Goal: Task Accomplishment & Management: Use online tool/utility

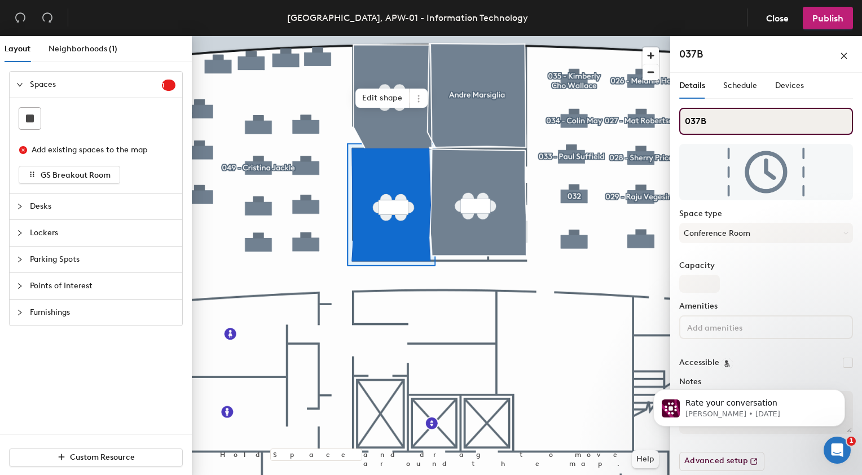
click at [708, 120] on input "037B" at bounding box center [766, 121] width 174 height 27
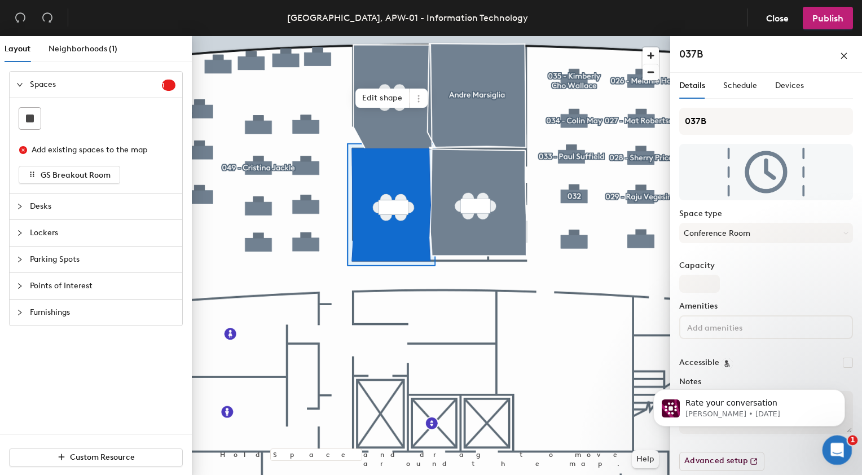
click at [836, 445] on icon "Open Intercom Messenger" at bounding box center [836, 448] width 8 height 9
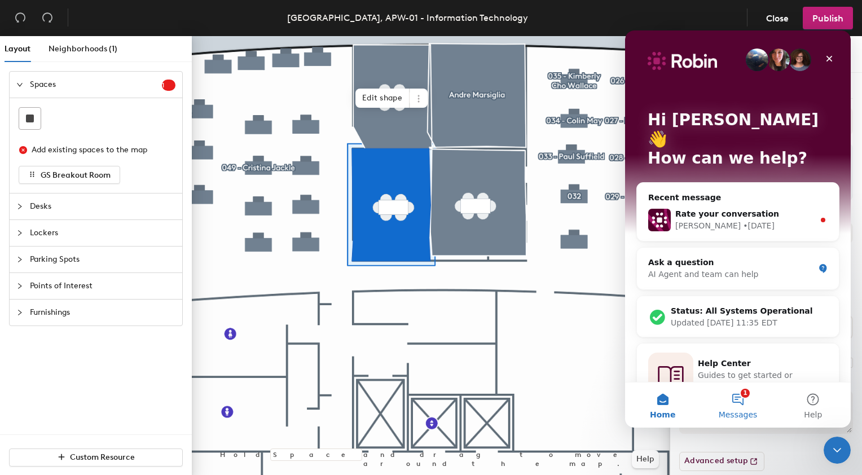
click at [742, 401] on button "1 Messages" at bounding box center [737, 405] width 75 height 45
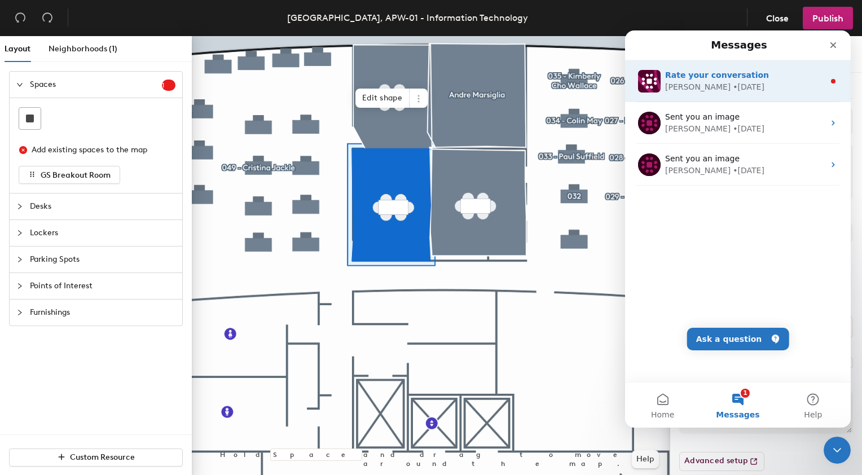
click at [727, 85] on div "Robin • 1d ago" at bounding box center [744, 87] width 159 height 12
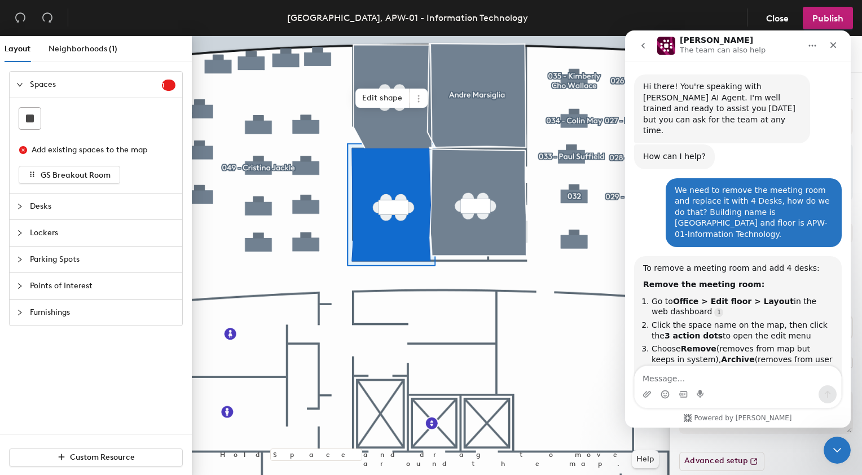
scroll to position [10, 0]
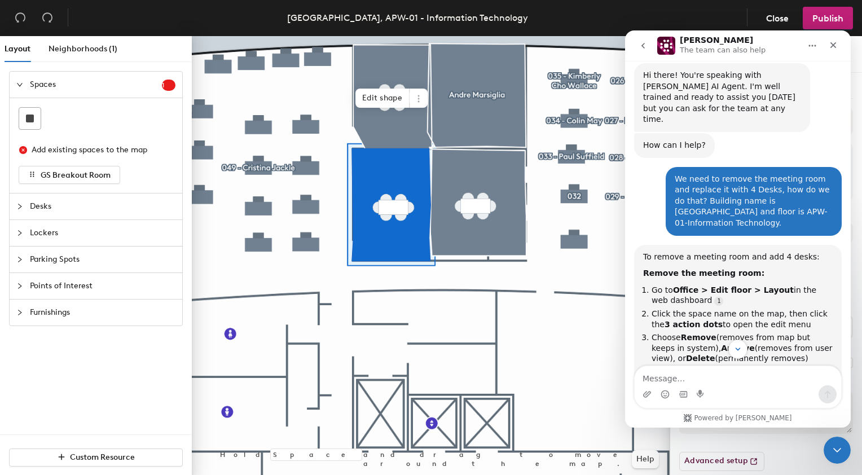
click at [727, 85] on div "Hi there! You're speaking with [PERSON_NAME] AI Agent. I'm well trained and rea…" at bounding box center [722, 97] width 158 height 55
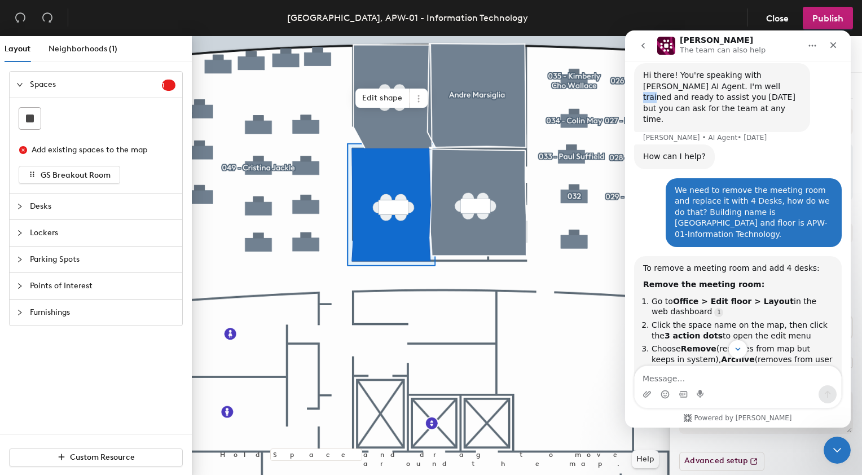
click at [727, 85] on div "Hi there! You're speaking with [PERSON_NAME] AI Agent. I'm well trained and rea…" at bounding box center [722, 97] width 158 height 55
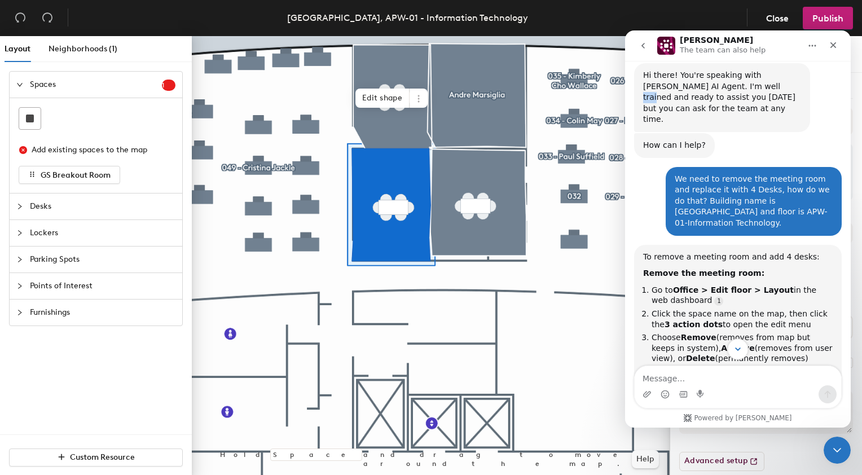
click at [738, 347] on icon "Scroll to bottom" at bounding box center [738, 349] width 10 height 10
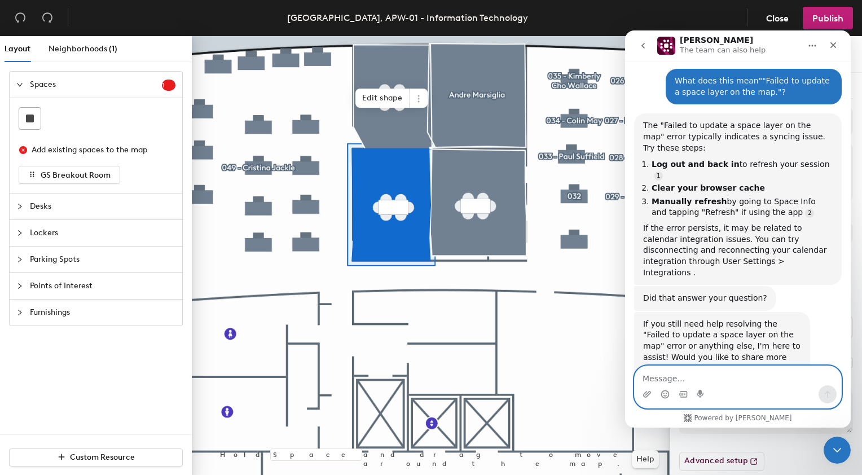
click at [676, 382] on textarea "Message…" at bounding box center [738, 375] width 207 height 19
type textarea "How to rename a meeting room?"
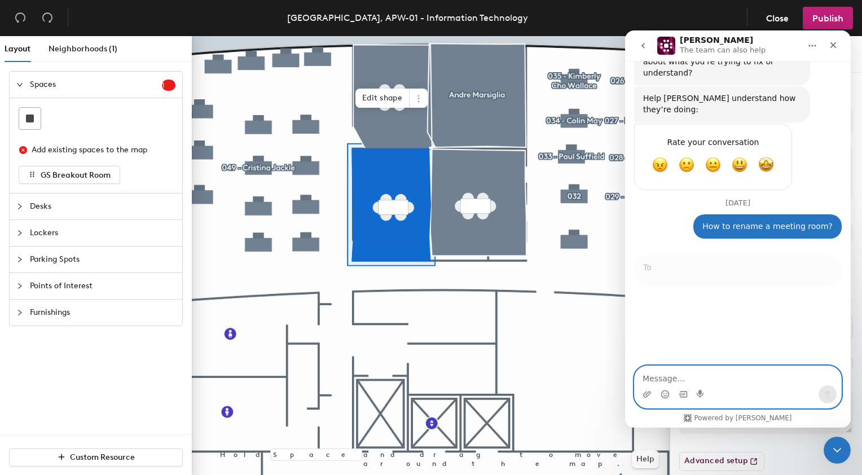
scroll to position [2, 0]
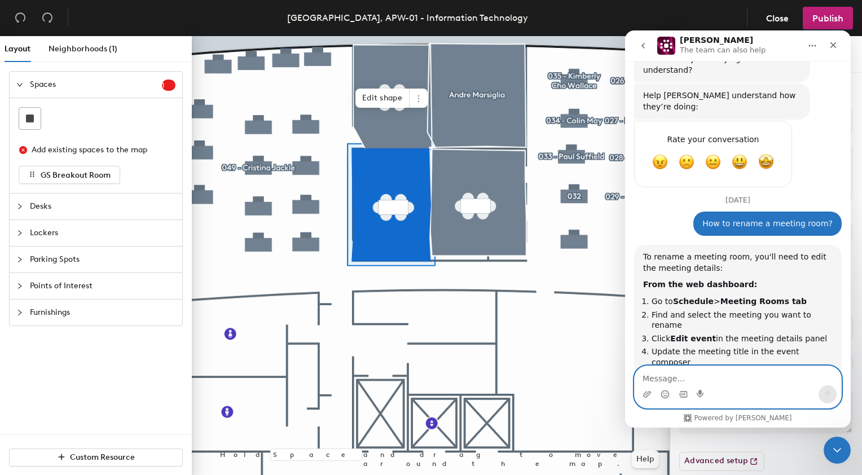
click at [666, 379] on textarea "Message…" at bounding box center [738, 375] width 207 height 19
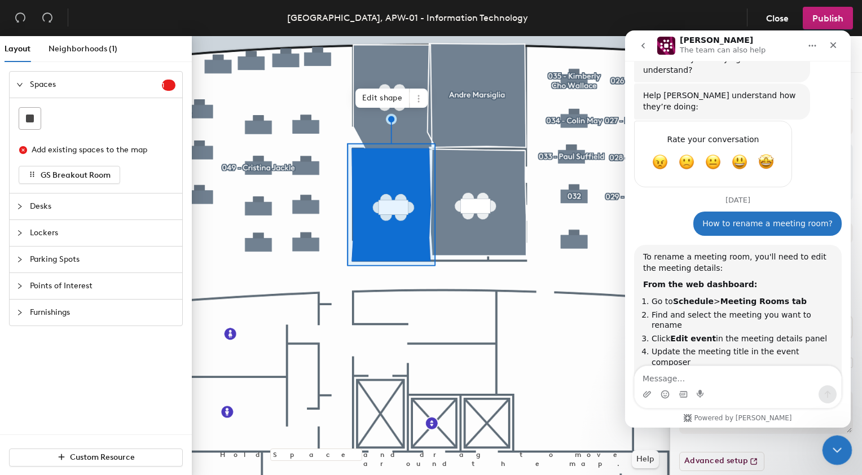
click at [838, 446] on icon "Close Intercom Messenger" at bounding box center [836, 449] width 14 height 14
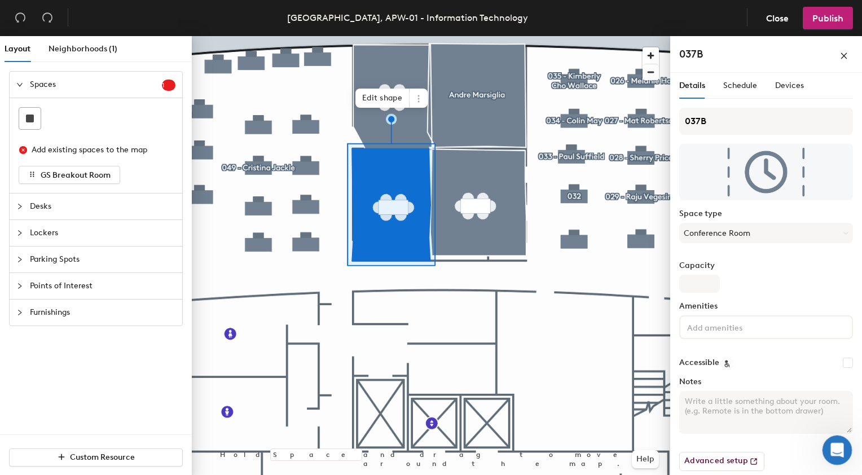
scroll to position [1718, 0]
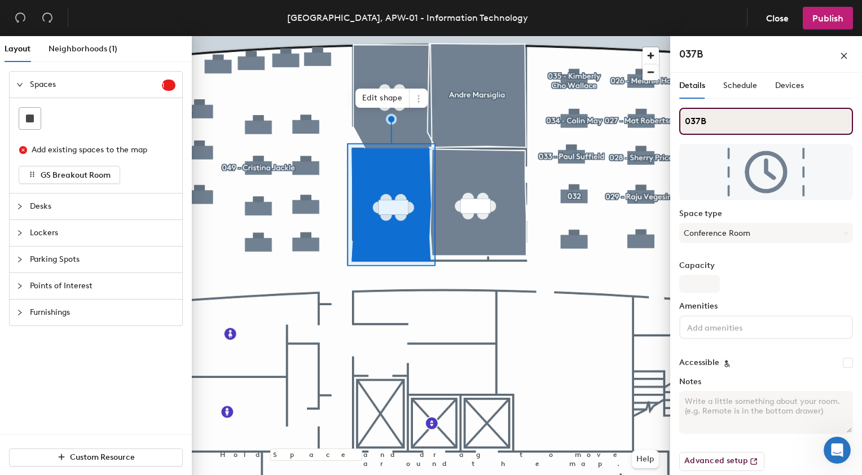
click at [718, 123] on input "037B" at bounding box center [766, 121] width 174 height 27
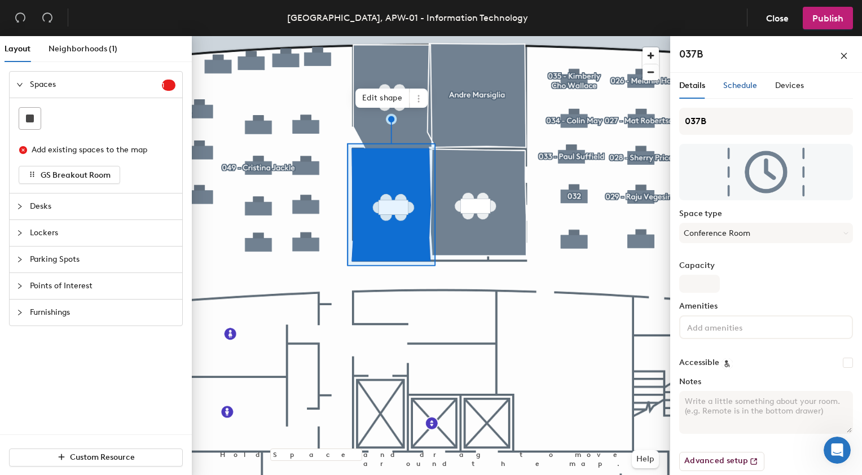
click at [736, 87] on span "Schedule" at bounding box center [740, 86] width 34 height 10
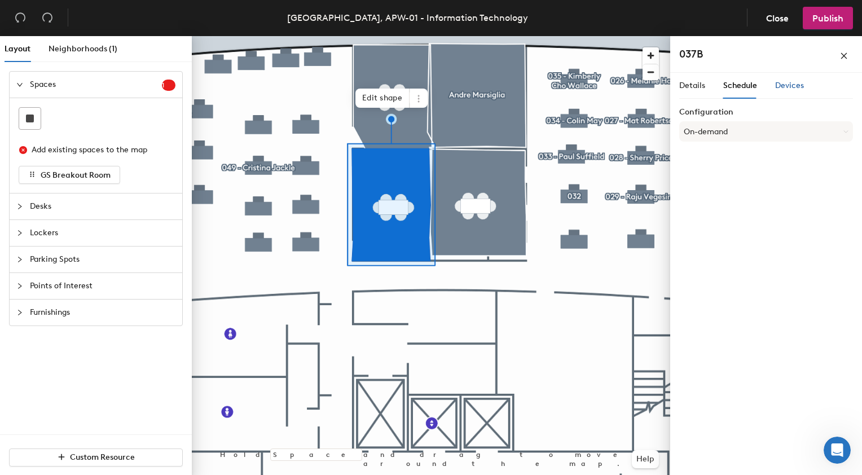
click at [781, 89] on span "Devices" at bounding box center [789, 86] width 29 height 10
click at [739, 87] on span "Schedule" at bounding box center [740, 86] width 34 height 10
click at [695, 87] on span "Details" at bounding box center [692, 86] width 26 height 10
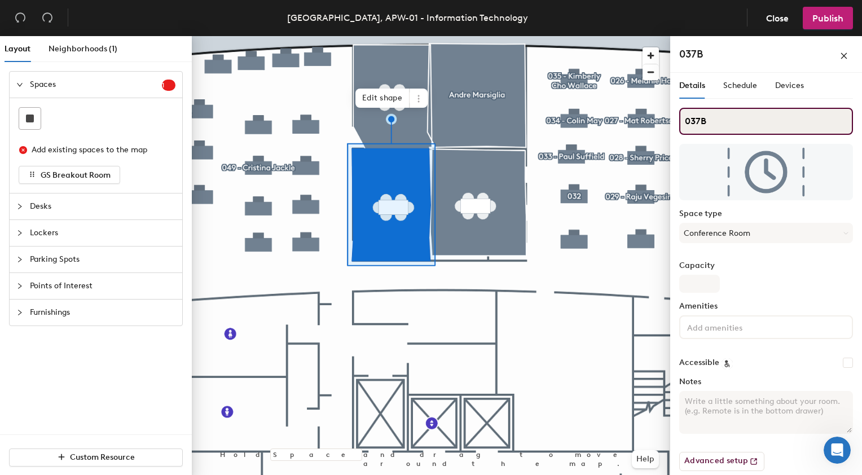
click at [716, 122] on input "037B" at bounding box center [766, 121] width 174 height 27
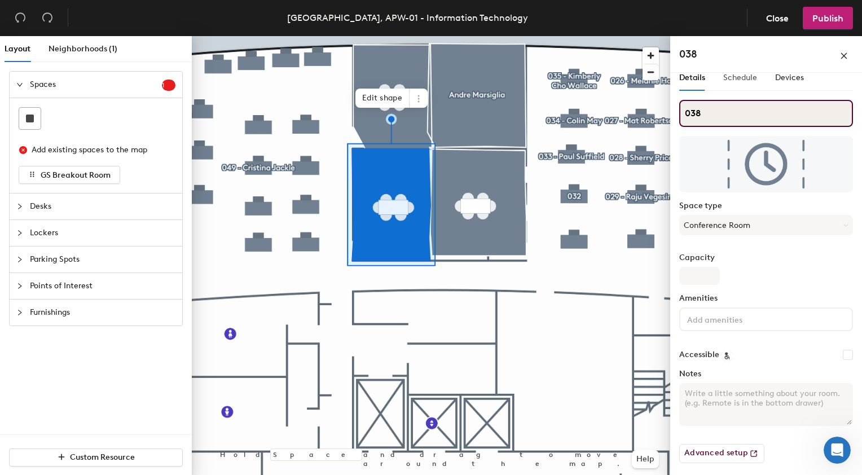
type input "038"
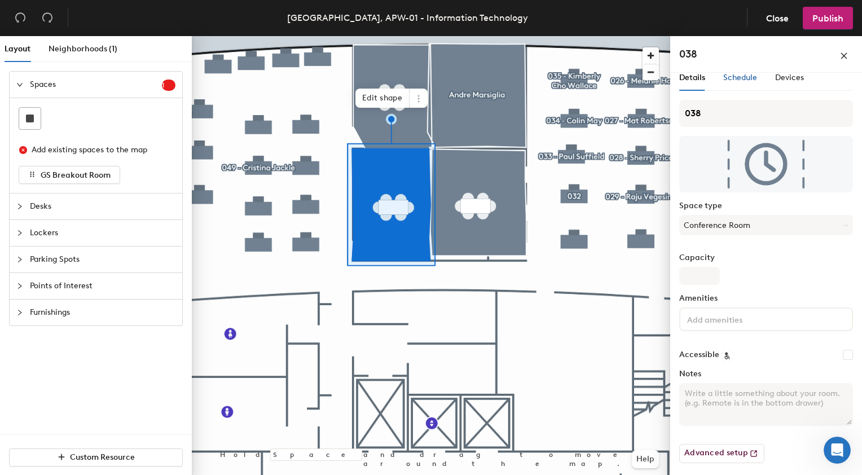
click at [735, 76] on span "Schedule" at bounding box center [740, 78] width 34 height 10
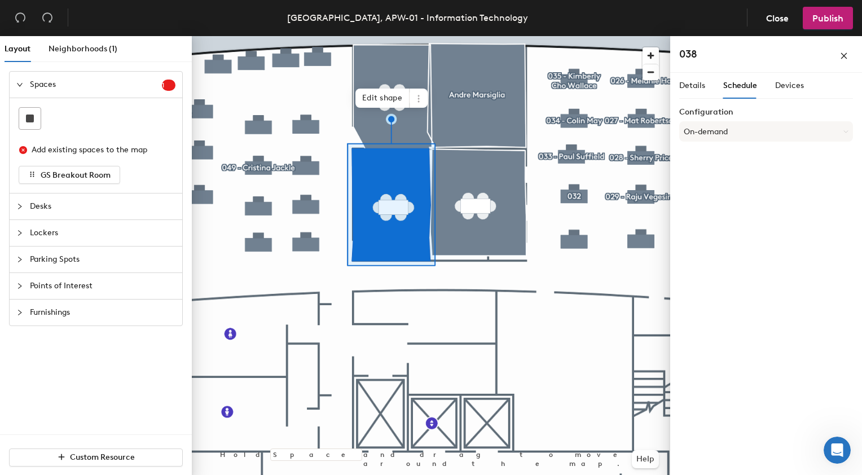
scroll to position [0, 0]
click at [691, 84] on span "Details" at bounding box center [692, 86] width 26 height 10
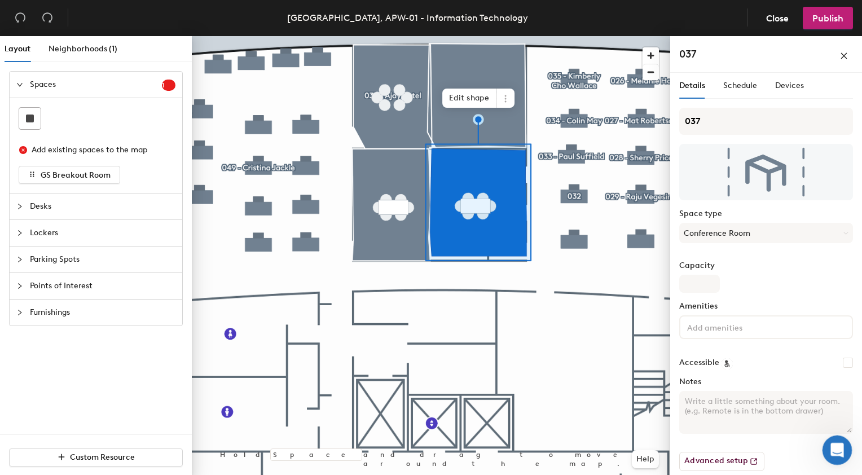
click at [836, 457] on div "Open Intercom Messenger" at bounding box center [835, 448] width 37 height 37
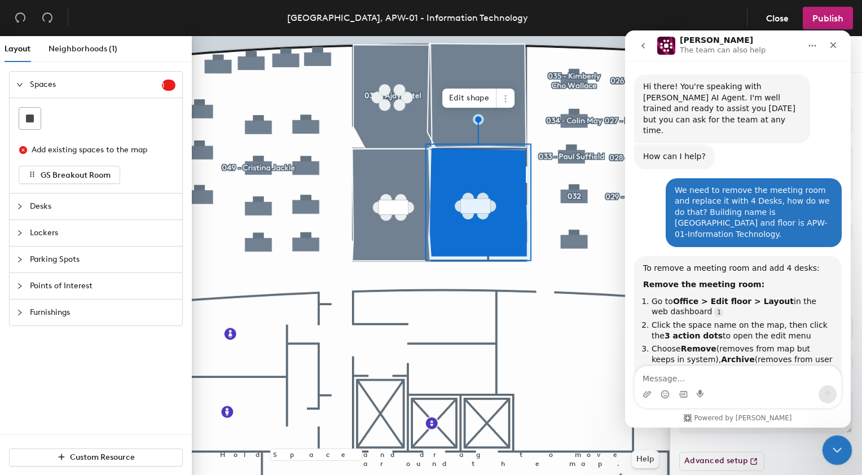
scroll to position [1718, 0]
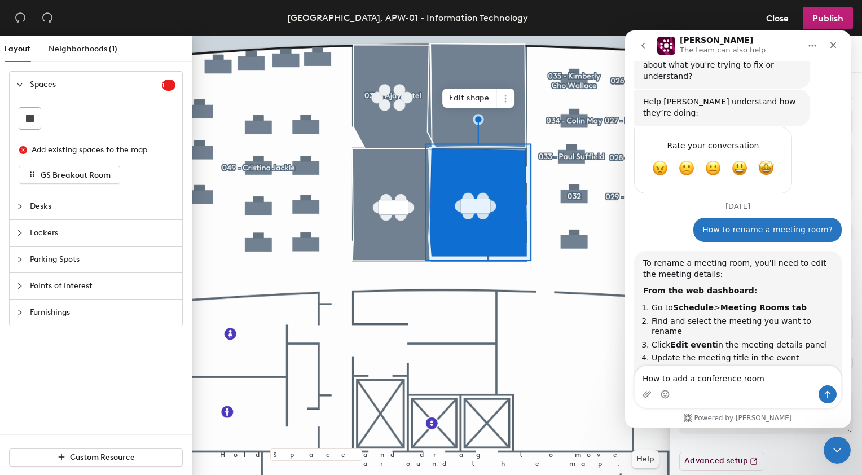
type textarea "How to add a conference room?"
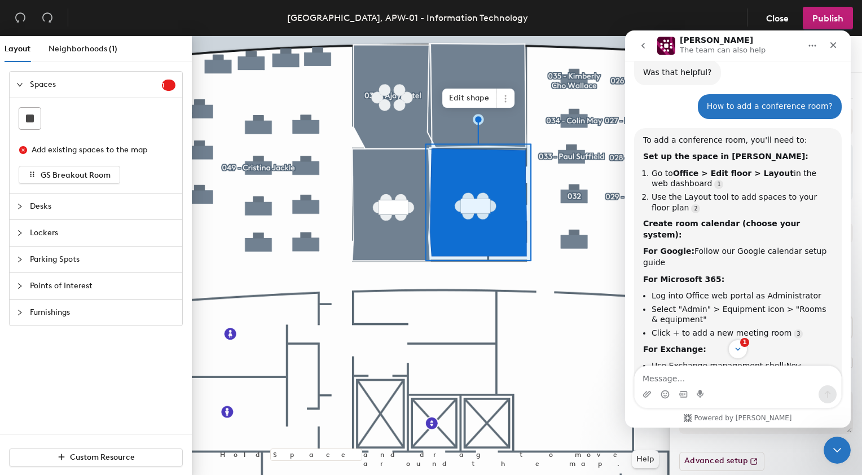
scroll to position [2160, 0]
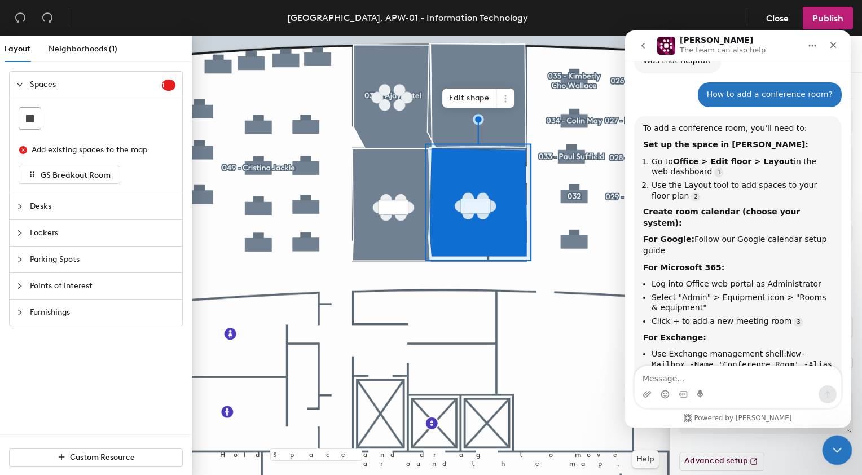
click at [841, 448] on icon "Close Intercom Messenger" at bounding box center [836, 449] width 14 height 14
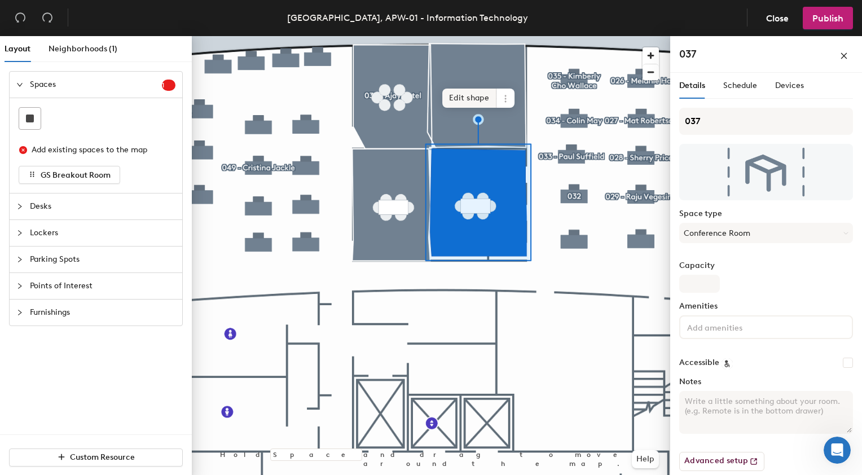
click at [471, 99] on span "Edit shape" at bounding box center [469, 98] width 54 height 19
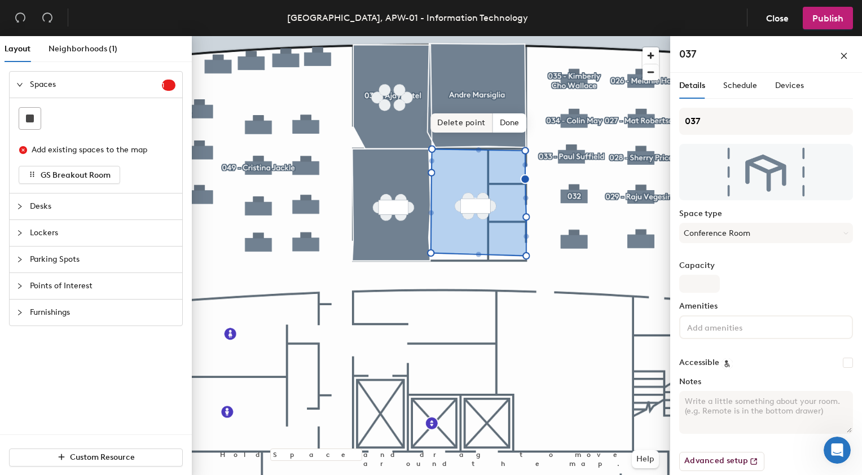
click at [462, 125] on span "Delete point" at bounding box center [462, 122] width 62 height 19
click at [451, 121] on span "Delete point" at bounding box center [462, 122] width 62 height 19
click at [462, 125] on span "Delete point" at bounding box center [462, 122] width 62 height 19
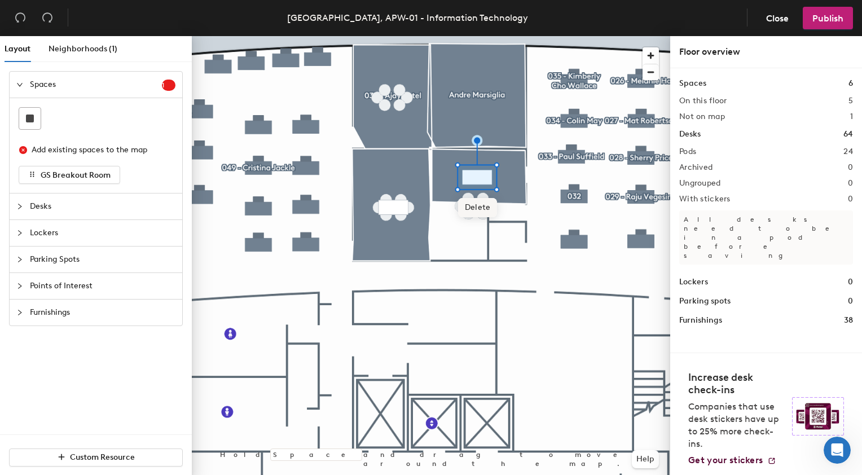
click at [463, 205] on span "Delete" at bounding box center [478, 207] width 40 height 19
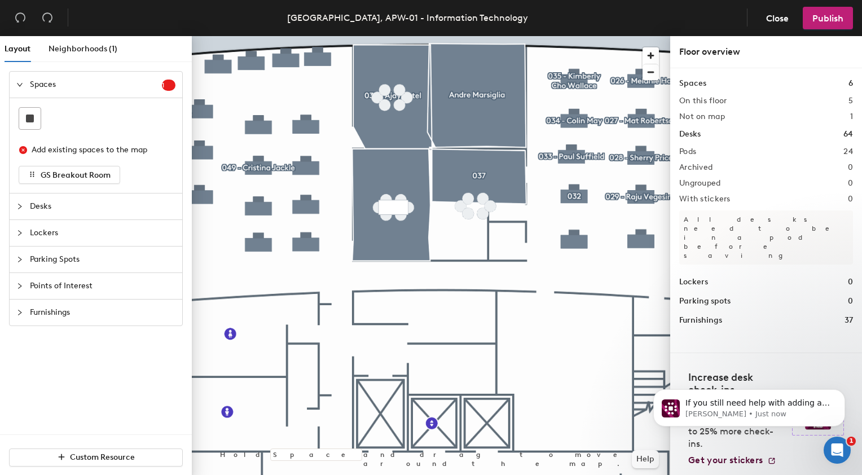
scroll to position [0, 0]
click at [18, 312] on icon "collapsed" at bounding box center [19, 312] width 7 height 7
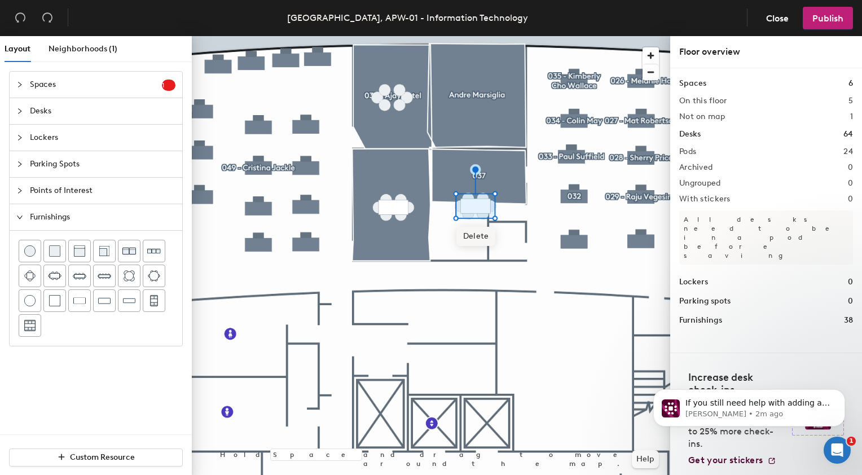
click at [475, 239] on span "Delete" at bounding box center [477, 236] width 40 height 19
click at [465, 240] on span "Delete" at bounding box center [469, 242] width 40 height 19
click at [459, 236] on span "Delete" at bounding box center [462, 234] width 40 height 19
click at [480, 245] on span "Delete" at bounding box center [484, 242] width 40 height 19
click at [467, 229] on span "Delete" at bounding box center [469, 227] width 40 height 19
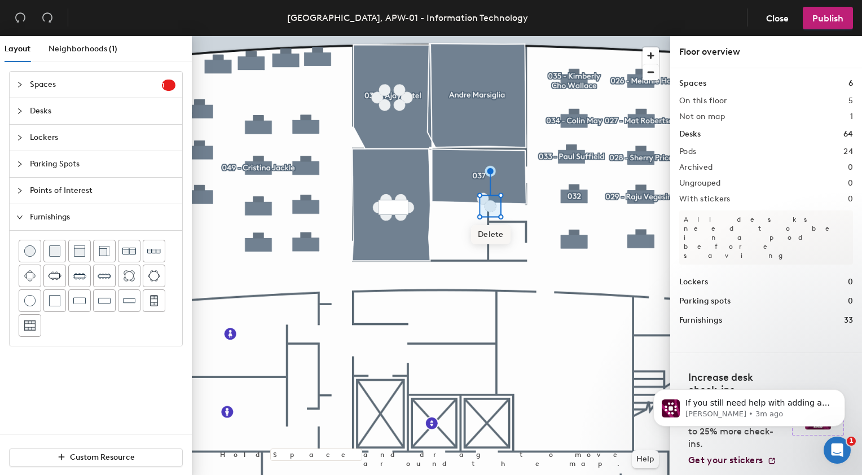
click at [480, 236] on span "Delete" at bounding box center [491, 234] width 40 height 19
click at [477, 231] on span "Delete" at bounding box center [484, 227] width 40 height 19
click at [54, 277] on img at bounding box center [55, 275] width 14 height 11
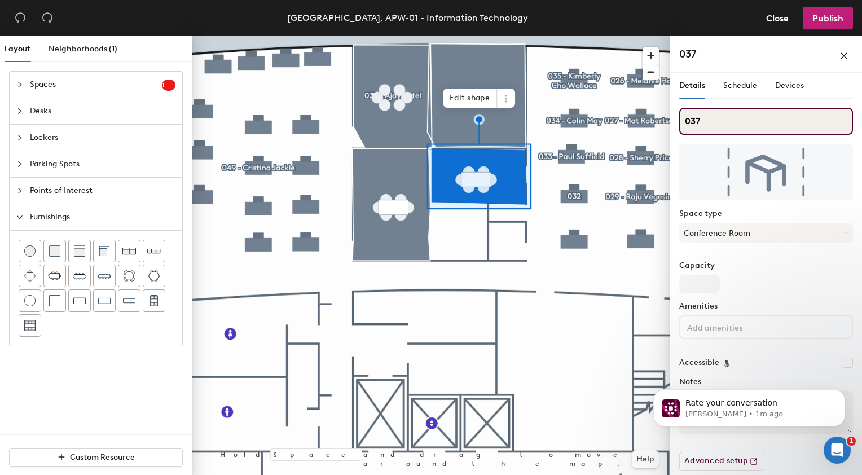
click at [709, 119] on input "037" at bounding box center [766, 121] width 174 height 27
type input "037A"
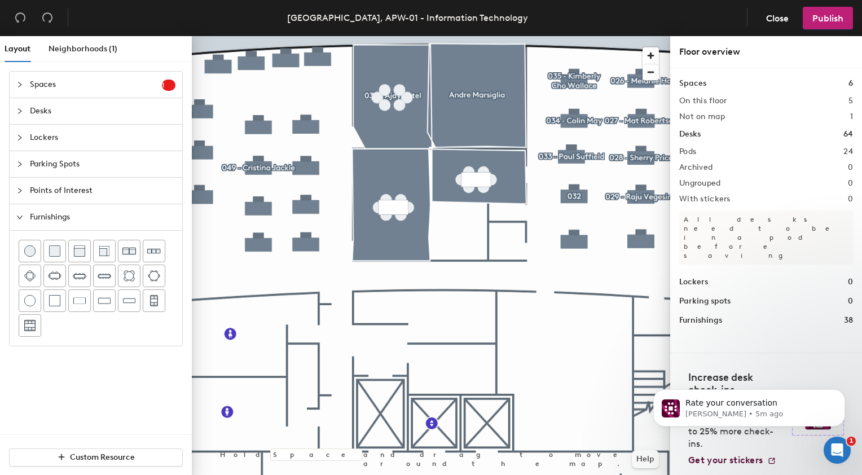
click at [20, 84] on icon "collapsed" at bounding box center [19, 85] width 3 height 6
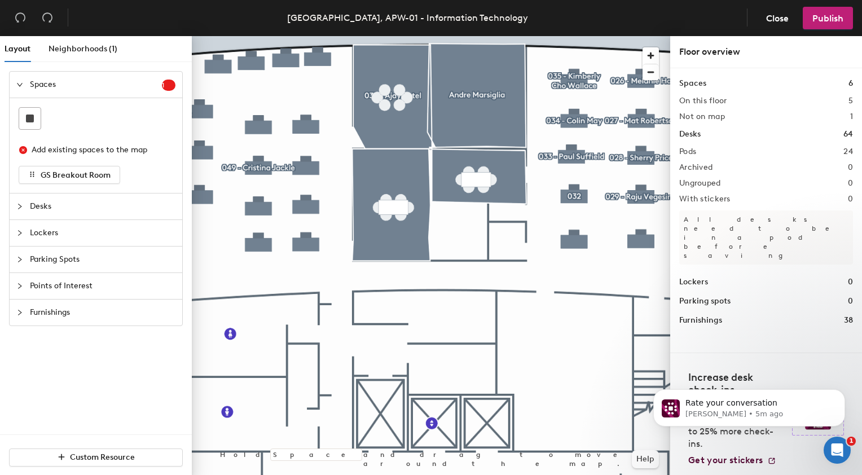
click at [19, 310] on icon "collapsed" at bounding box center [19, 312] width 7 height 7
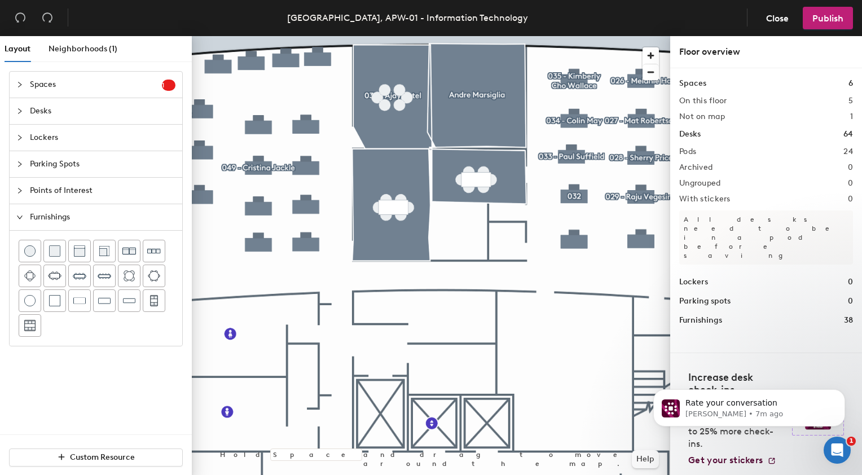
click at [18, 215] on icon "expanded" at bounding box center [19, 217] width 7 height 7
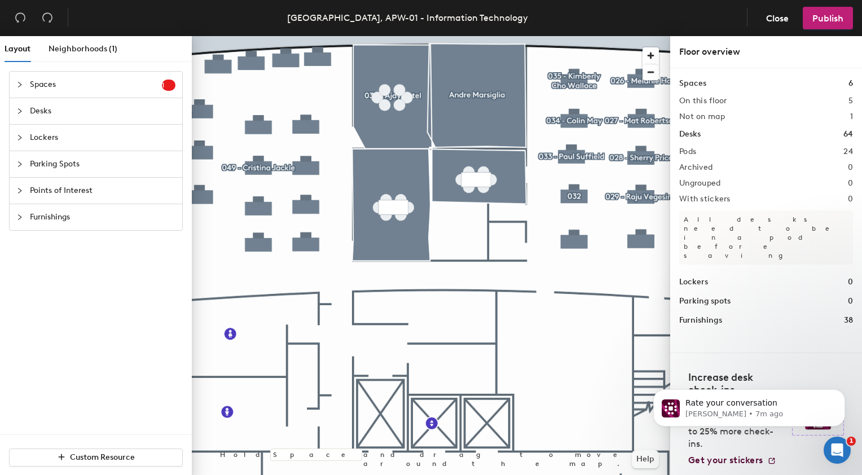
click at [18, 86] on icon "collapsed" at bounding box center [19, 84] width 7 height 7
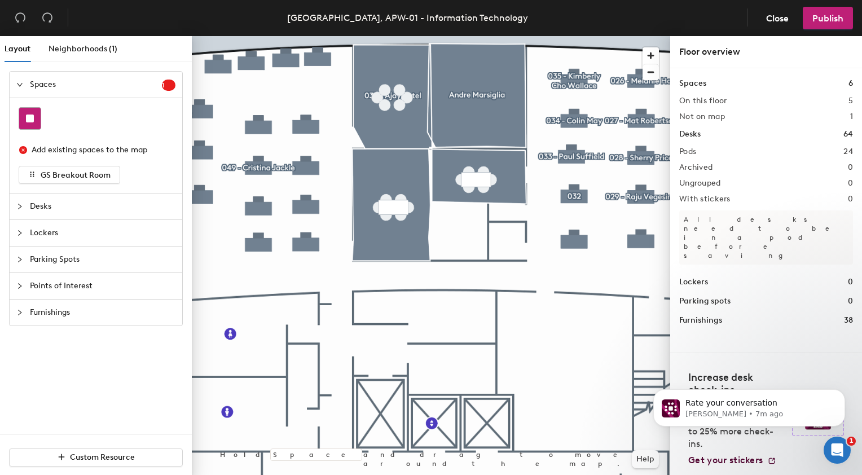
click at [30, 122] on div at bounding box center [29, 118] width 21 height 21
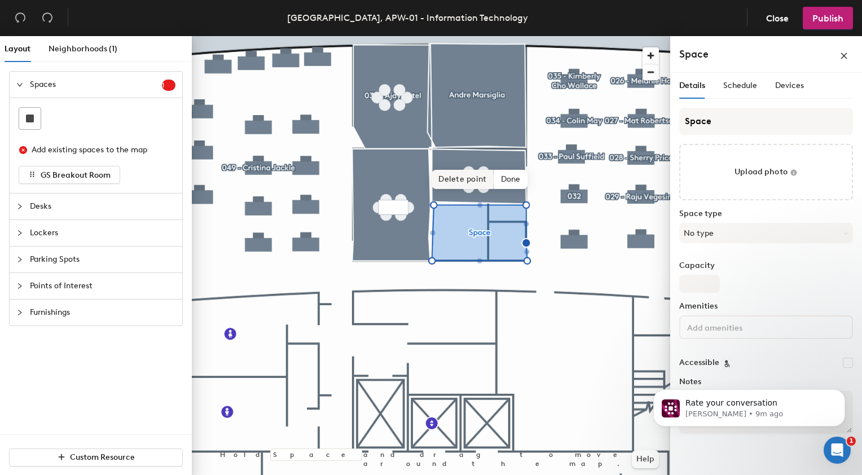
click at [465, 179] on span "Delete point" at bounding box center [463, 179] width 62 height 19
click at [844, 234] on icon at bounding box center [846, 233] width 5 height 5
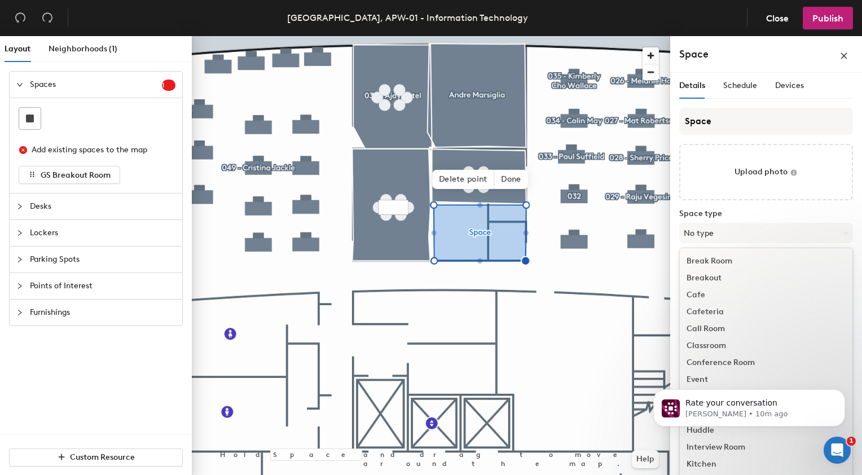
click at [726, 363] on div "Conference Room" at bounding box center [766, 362] width 173 height 17
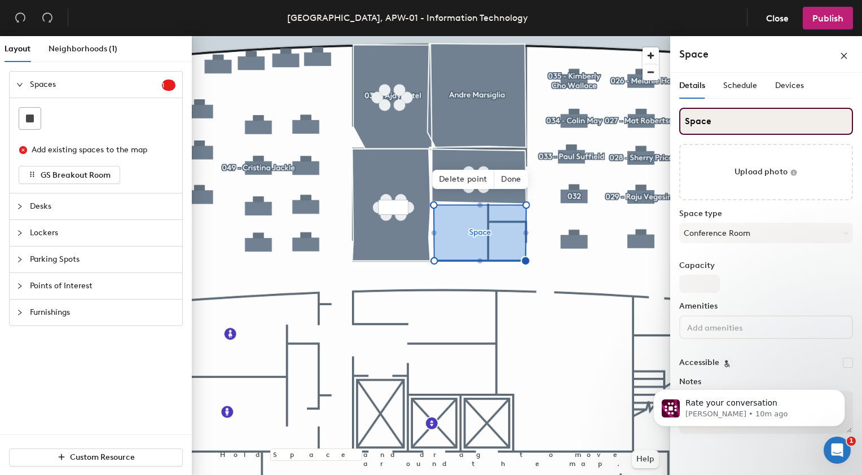
click at [727, 123] on input "Space" at bounding box center [766, 121] width 174 height 27
click at [735, 122] on input "037B" at bounding box center [766, 121] width 174 height 27
type input "037B"
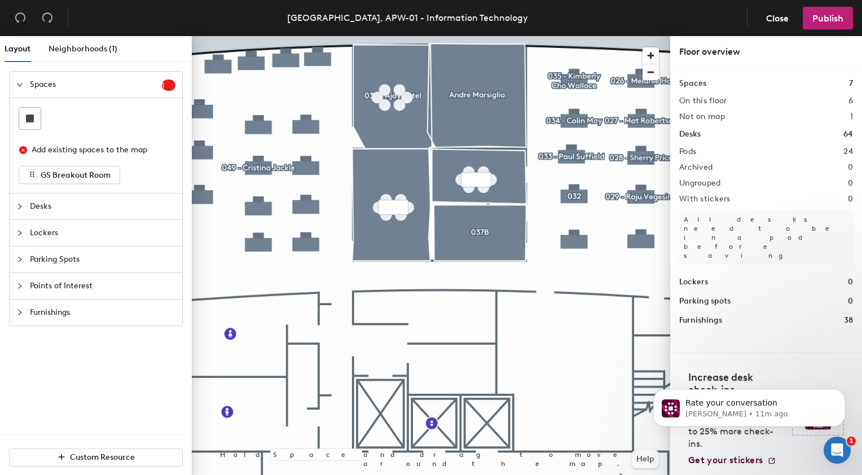
click at [20, 310] on icon "collapsed" at bounding box center [19, 313] width 3 height 6
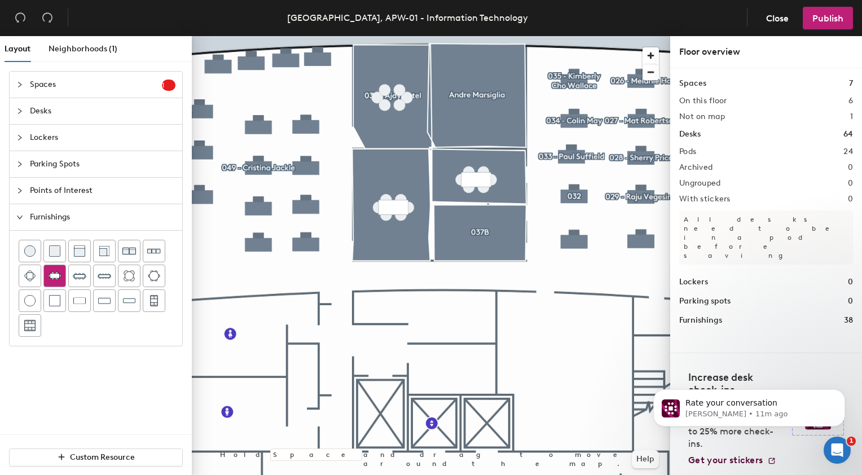
click at [54, 274] on img at bounding box center [55, 275] width 14 height 11
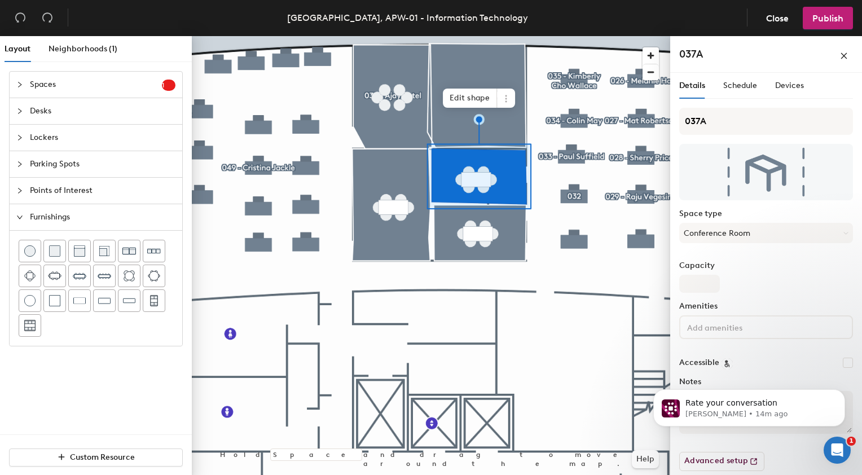
click at [806, 270] on div "Capacity" at bounding box center [766, 277] width 174 height 32
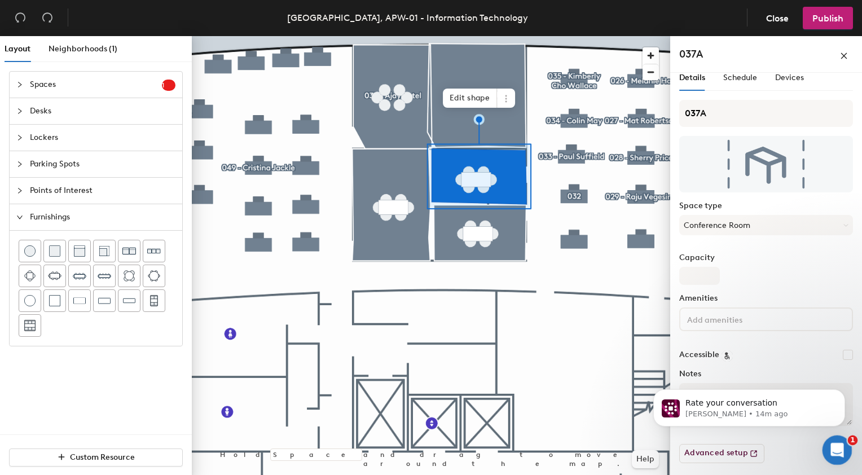
click at [835, 448] on icon "Open Intercom Messenger" at bounding box center [836, 449] width 19 height 19
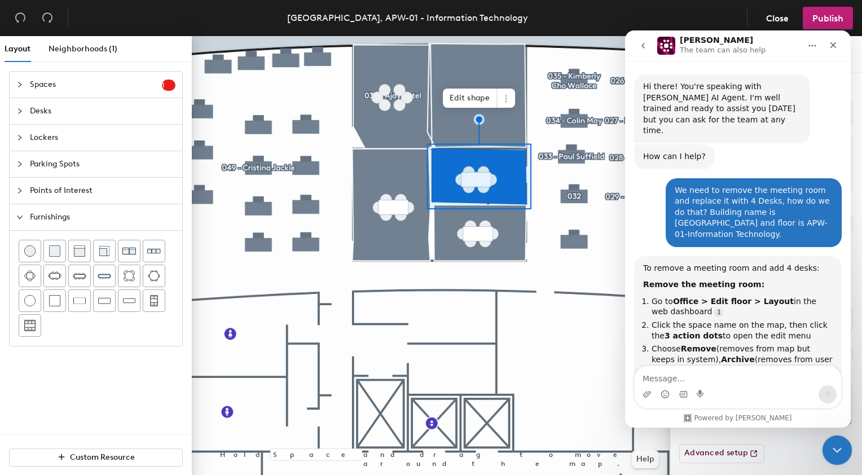
scroll to position [2336, 0]
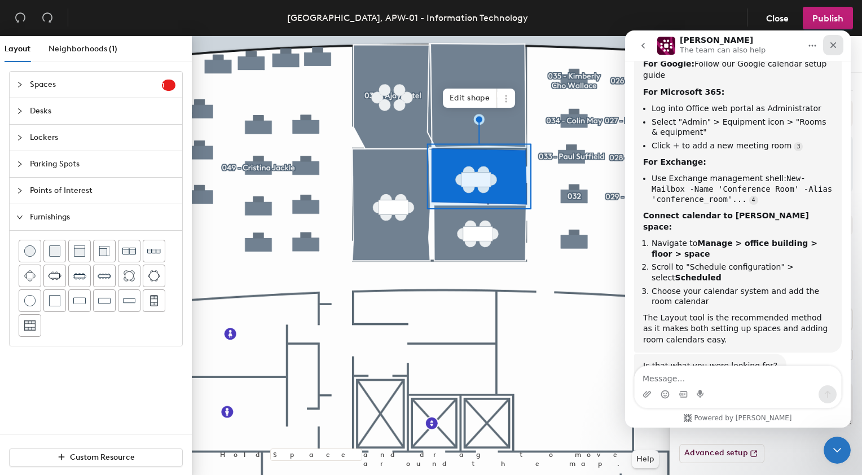
click at [833, 45] on icon "Close" at bounding box center [834, 45] width 6 height 6
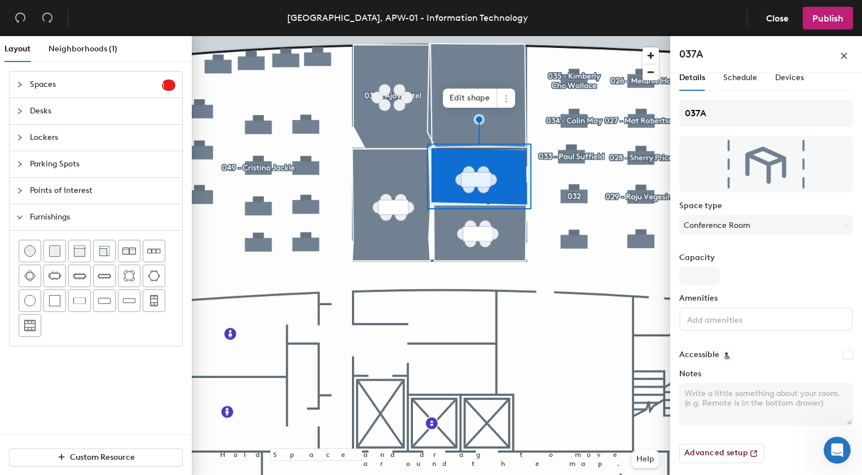
click at [786, 356] on div "Accessible" at bounding box center [766, 354] width 174 height 11
click at [736, 74] on span "Schedule" at bounding box center [740, 78] width 34 height 10
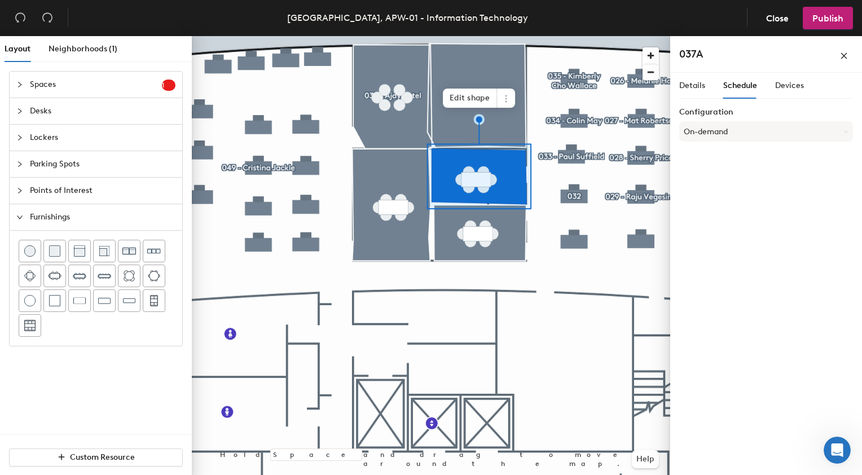
scroll to position [0, 0]
click at [786, 85] on span "Devices" at bounding box center [789, 86] width 29 height 10
click at [696, 86] on span "Details" at bounding box center [692, 86] width 26 height 10
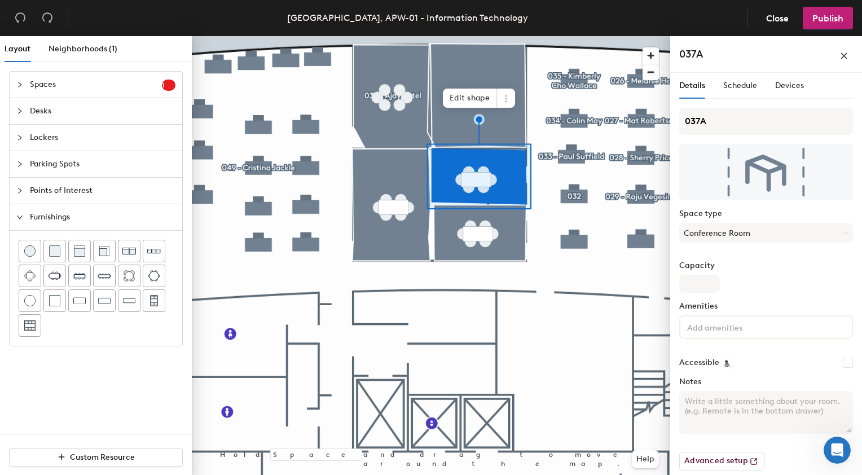
click at [696, 86] on span "Details" at bounding box center [692, 86] width 26 height 10
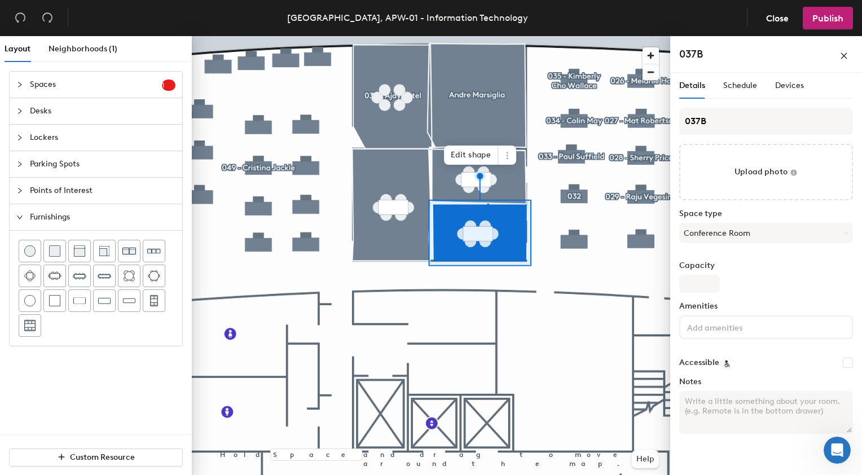
click at [773, 290] on div "Capacity" at bounding box center [766, 277] width 174 height 32
click at [747, 82] on span "Schedule" at bounding box center [740, 86] width 34 height 10
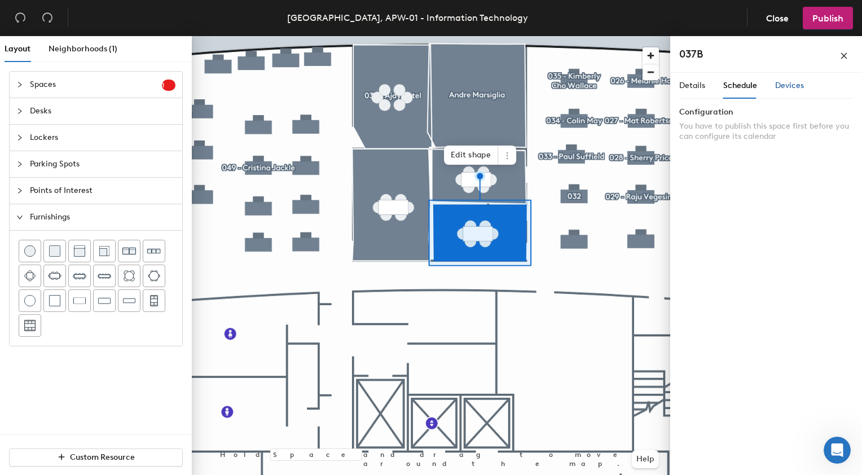
click at [784, 85] on span "Devices" at bounding box center [789, 86] width 29 height 10
click at [689, 85] on span "Details" at bounding box center [692, 86] width 26 height 10
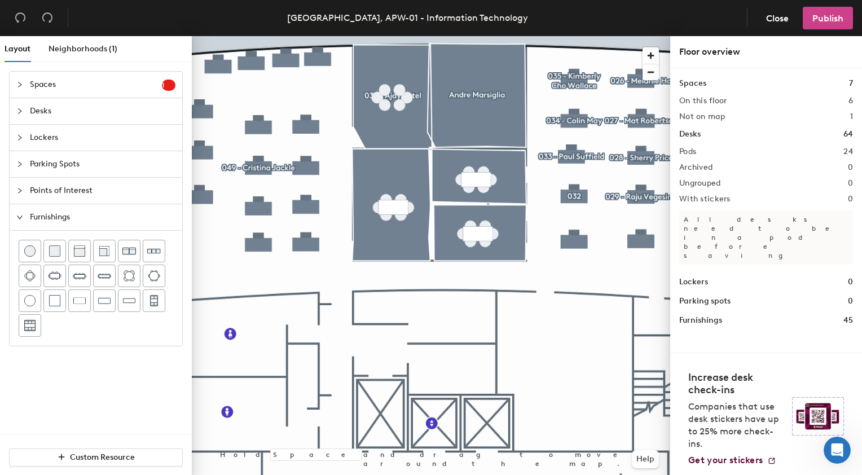
click at [844, 19] on button "Publish" at bounding box center [828, 18] width 50 height 23
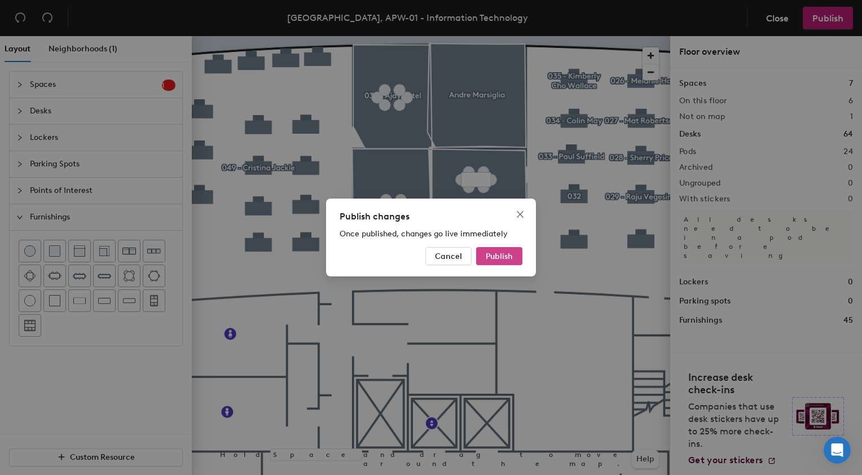
click at [504, 258] on span "Publish" at bounding box center [499, 257] width 27 height 10
